Goal: Task Accomplishment & Management: Manage account settings

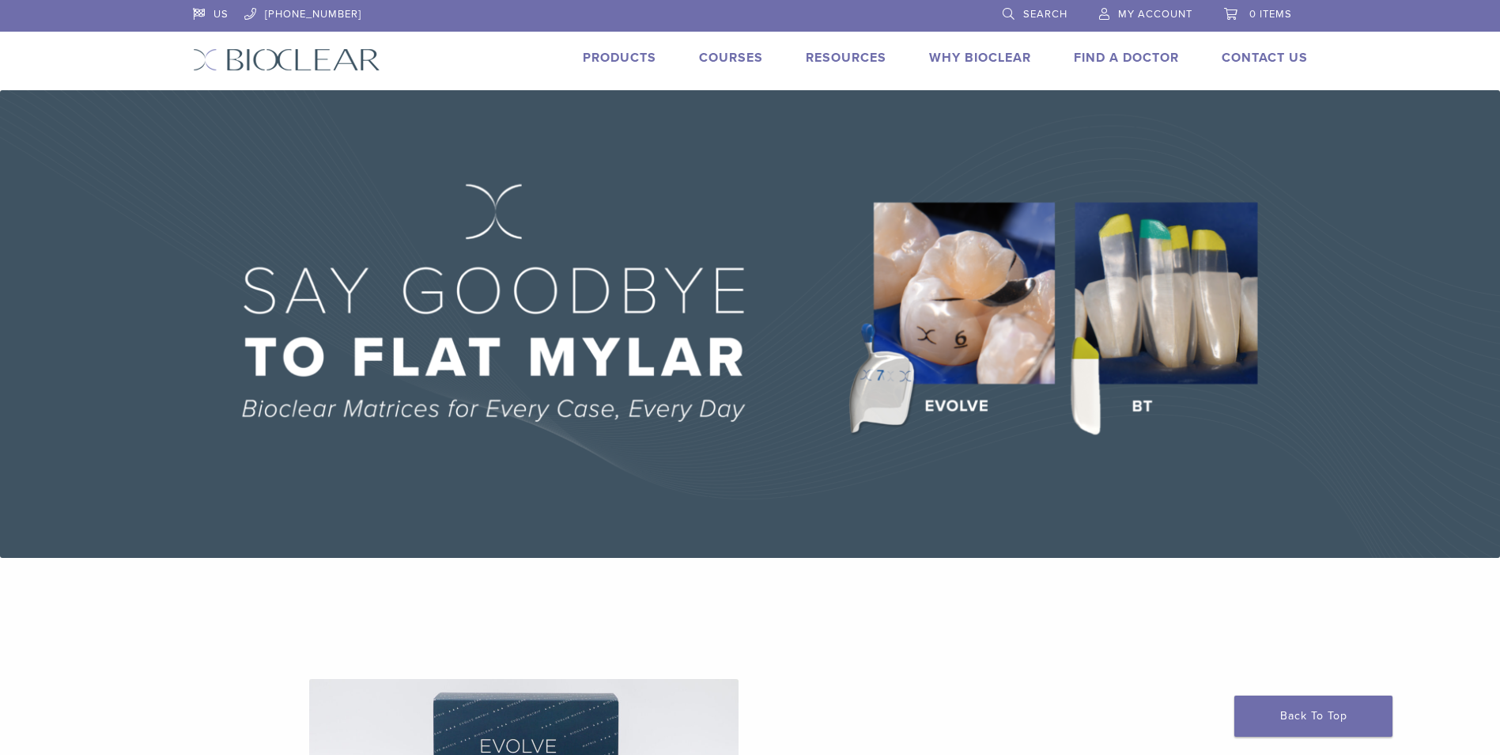
click at [1157, 24] on li "My Account" at bounding box center [1146, 14] width 125 height 29
click at [1157, 17] on span "My Account" at bounding box center [1155, 14] width 74 height 13
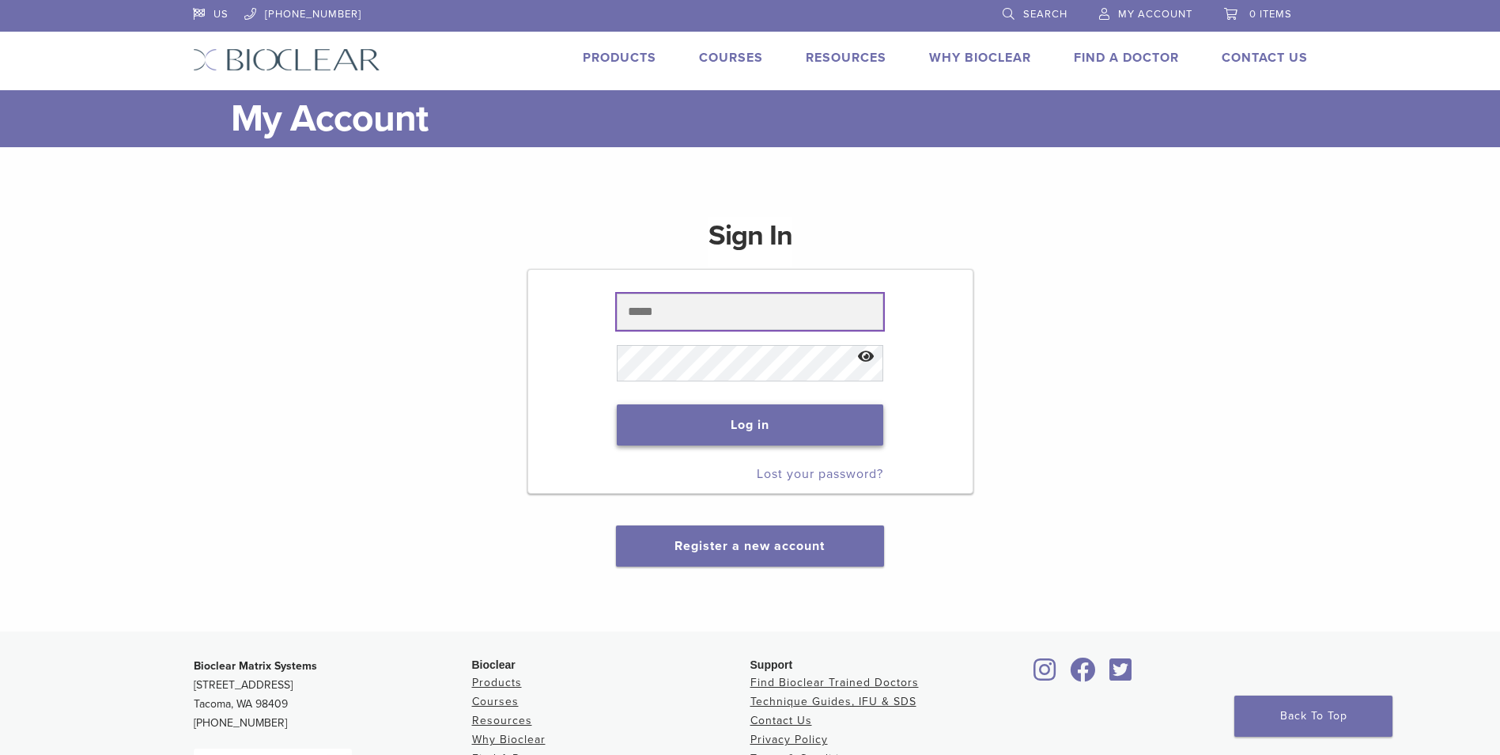
type input "**********"
click at [836, 409] on button "Log in" at bounding box center [750, 424] width 267 height 41
